Goal: Check status

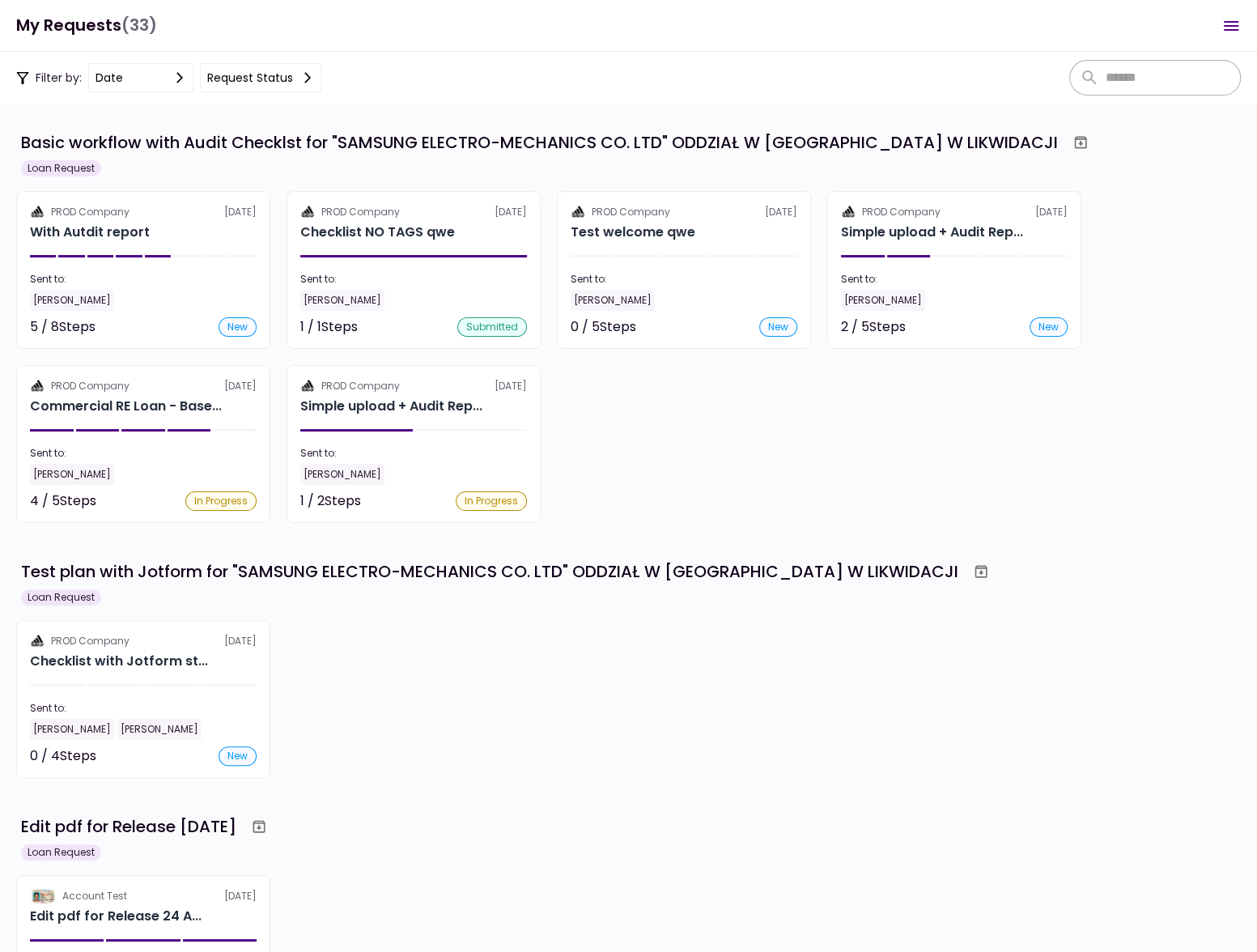
click at [680, 812] on div "Edit pdf for Release [DATE]" at bounding box center [631, 826] width 1220 height 29
drag, startPoint x: 605, startPoint y: 681, endPoint x: 481, endPoint y: 58, distance: 635.2
click at [605, 681] on div "PROD Company [DATE] Checklist with Jotform st... Sent to: [PERSON_NAME] Email 0…" at bounding box center [628, 698] width 1225 height 157
click at [499, 656] on div "PROD Company [DATE] Checklist with Jotform st... Sent to: [PERSON_NAME] Email 0…" at bounding box center [628, 698] width 1225 height 157
click at [712, 738] on div "PROD Company [DATE] Checklist with Jotform st... Sent to: [PERSON_NAME] Email 0…" at bounding box center [628, 698] width 1225 height 157
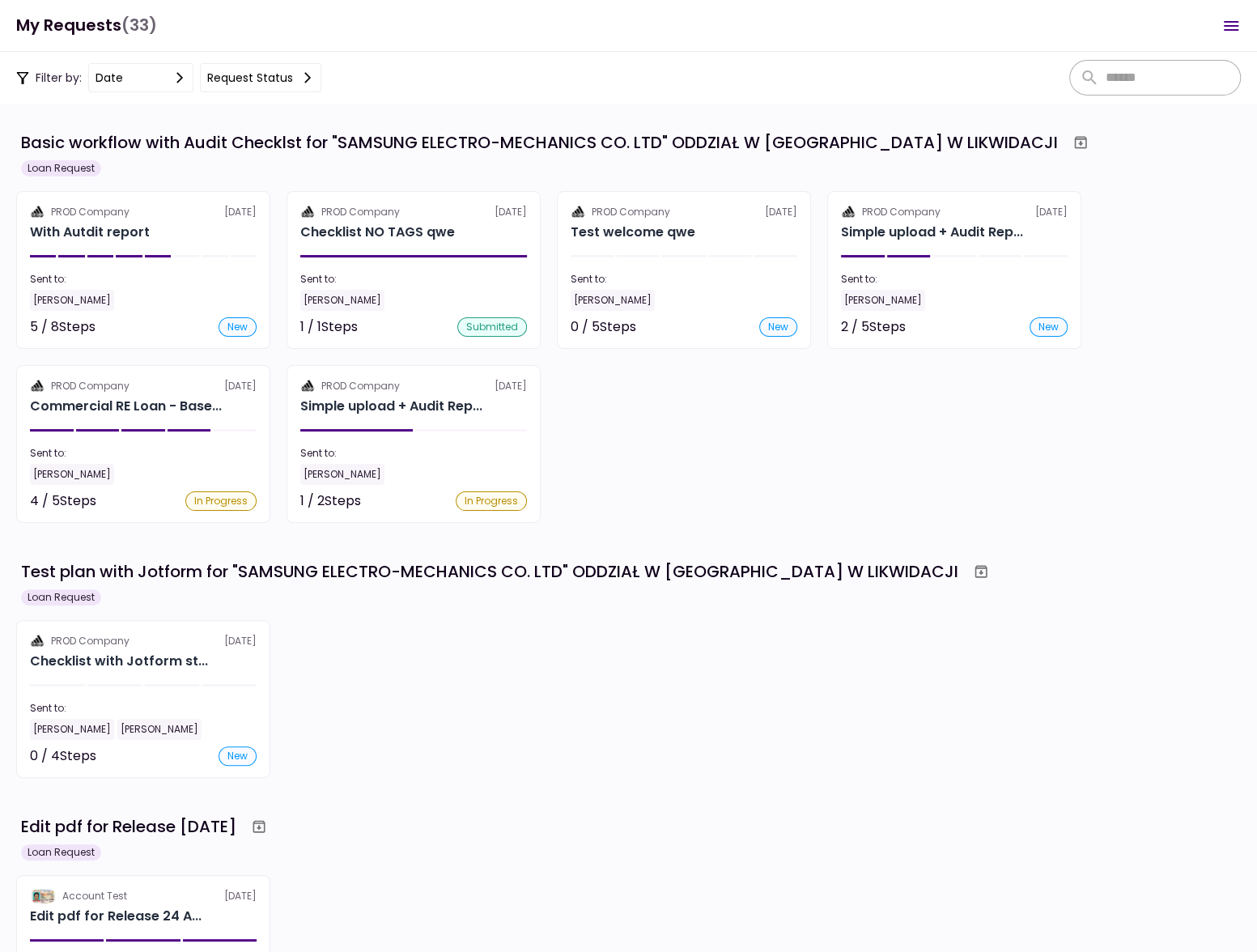
drag, startPoint x: 718, startPoint y: 674, endPoint x: 735, endPoint y: 589, distance: 86.7
click at [718, 674] on div "PROD Company [DATE] Checklist with Jotform st... Sent to: [PERSON_NAME] Email 0…" at bounding box center [628, 698] width 1225 height 157
click at [756, 448] on div "PROD Company [DATE] With Autdit report Sent to: [PERSON_NAME] 5 / 8 Steps new 8…" at bounding box center [628, 356] width 1225 height 332
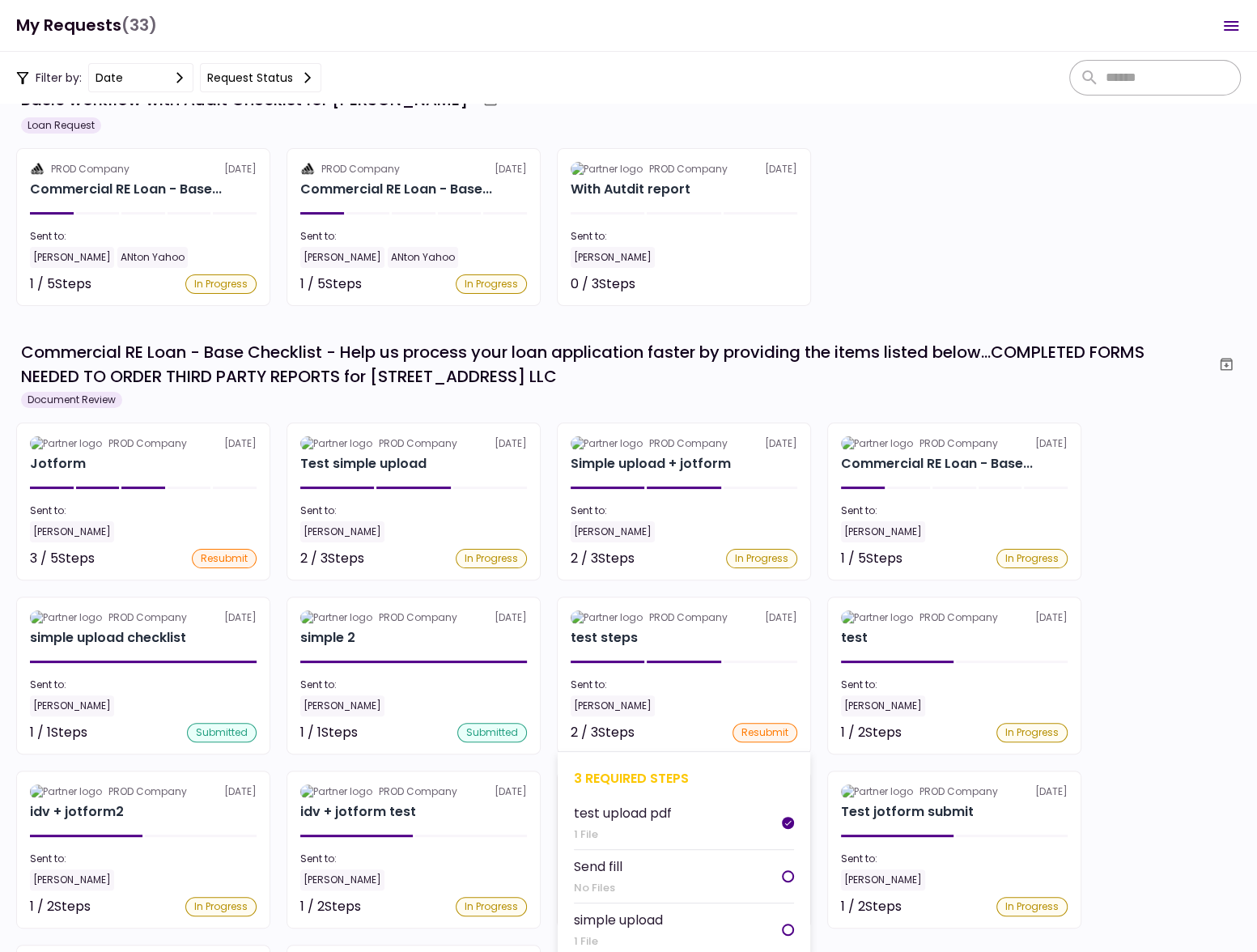
scroll to position [1017, 0]
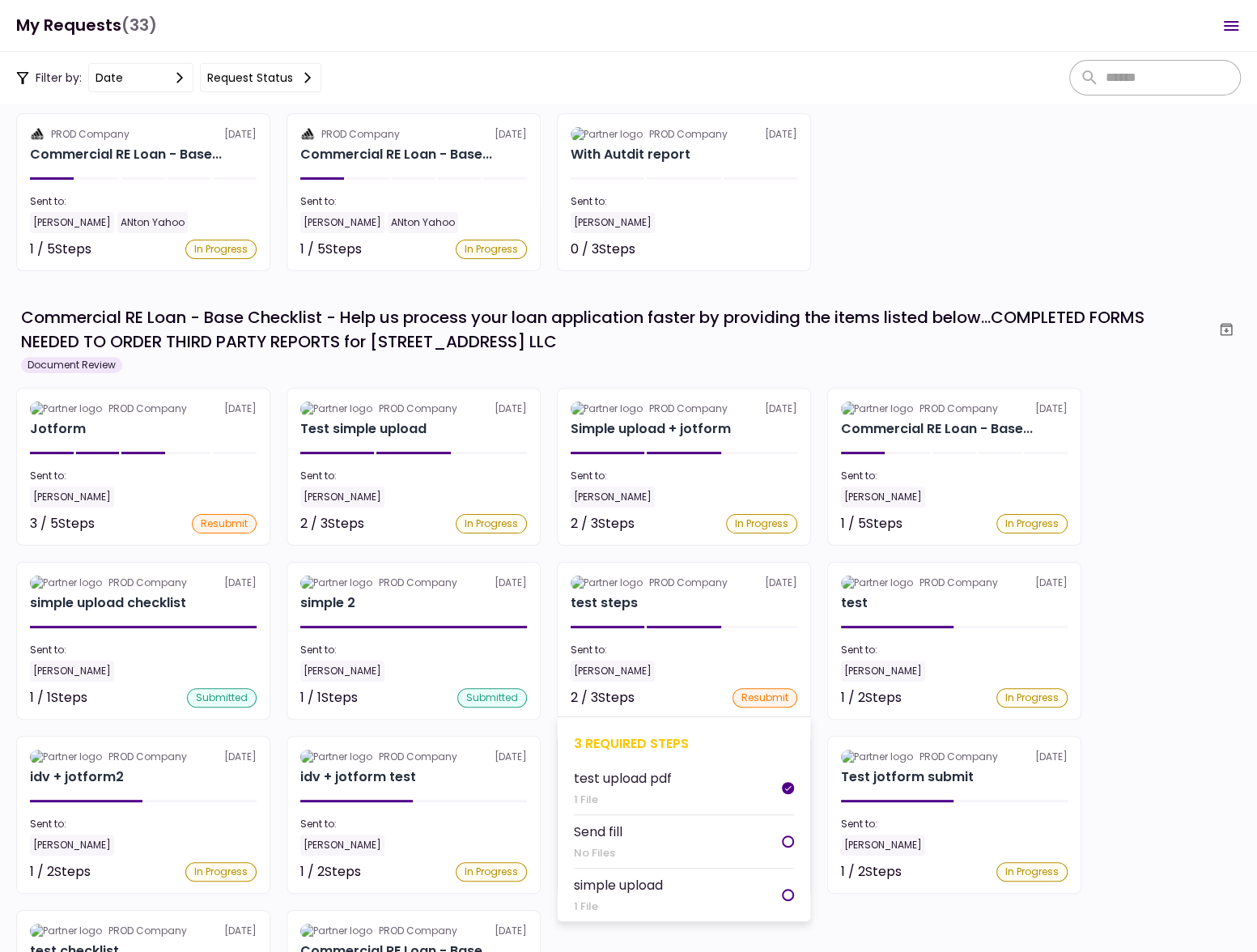
click at [722, 693] on div "2 / 3 Steps resubmit" at bounding box center [684, 698] width 226 height 20
